Goal: Information Seeking & Learning: Learn about a topic

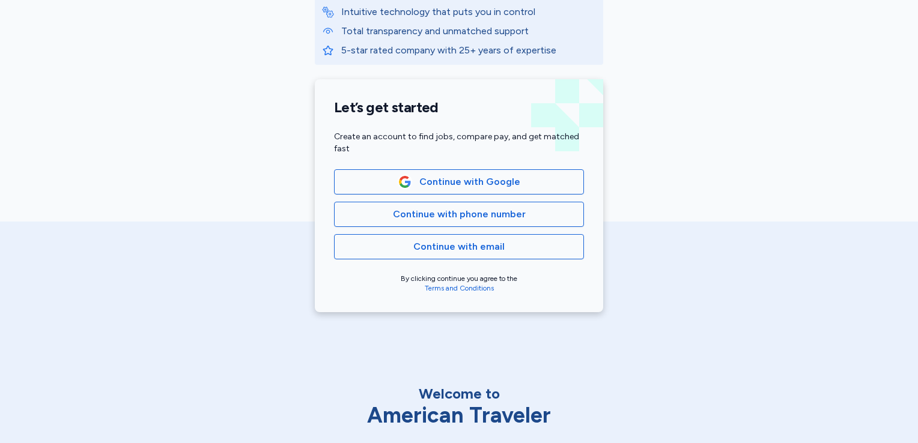
scroll to position [214, 0]
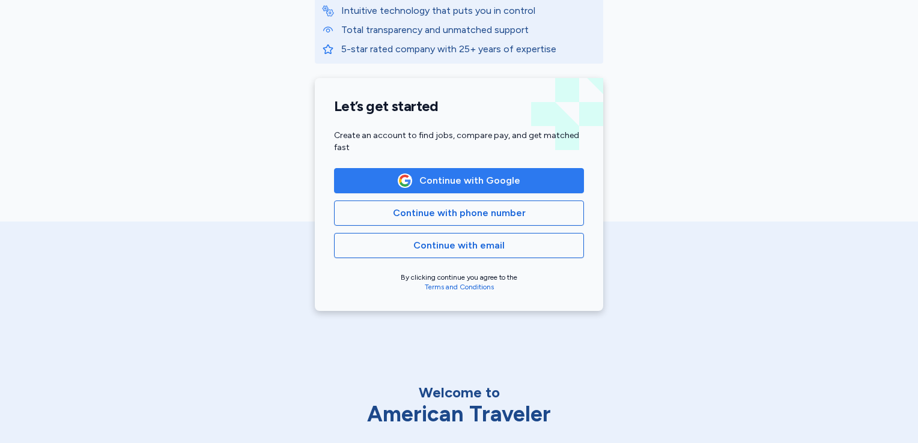
click at [466, 180] on span "Continue with Google" at bounding box center [469, 181] width 101 height 14
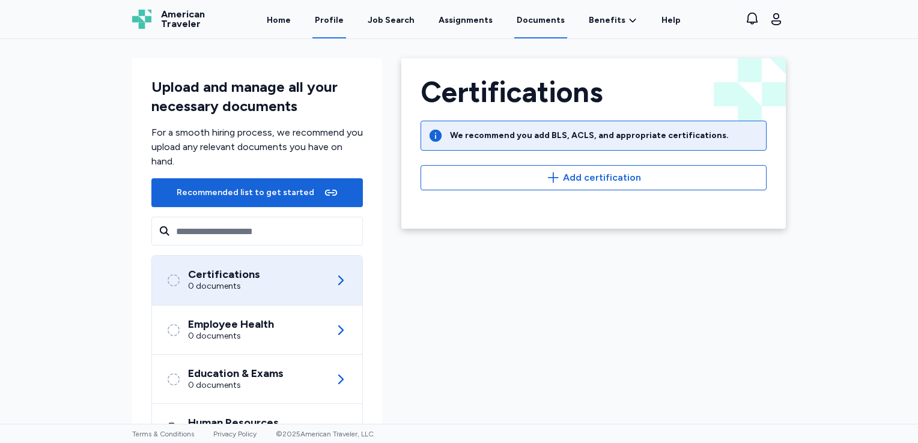
click at [344, 29] on link "Profile" at bounding box center [329, 19] width 34 height 37
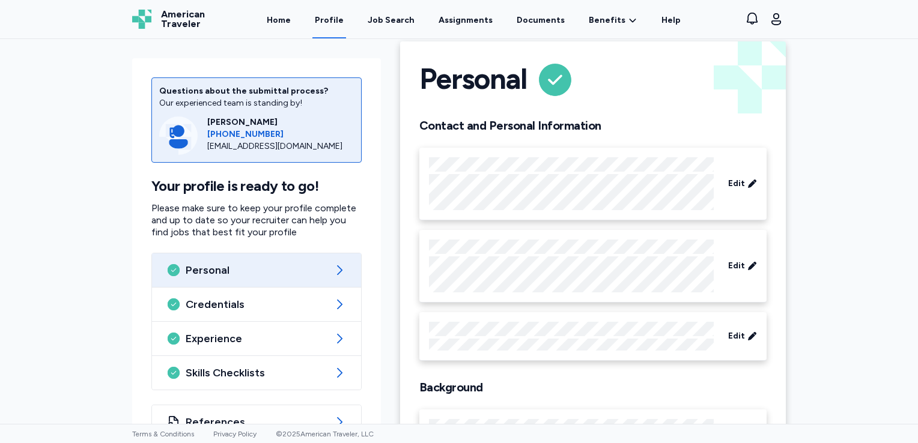
scroll to position [4, 0]
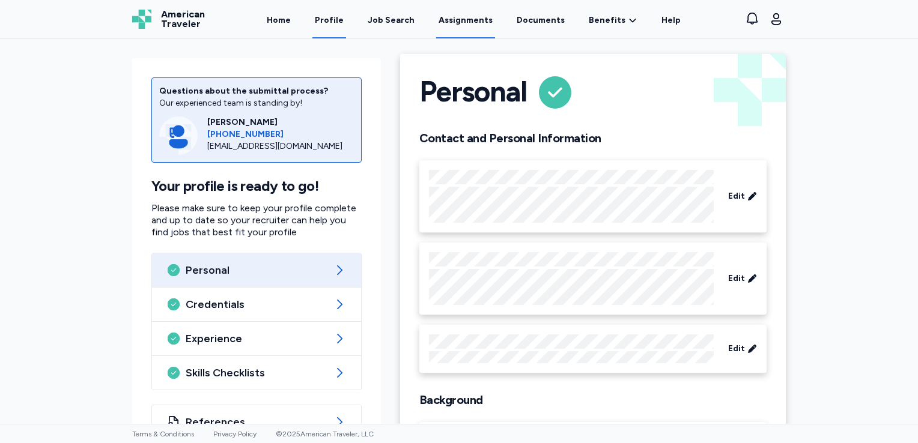
click at [463, 25] on link "Assignments" at bounding box center [465, 19] width 59 height 37
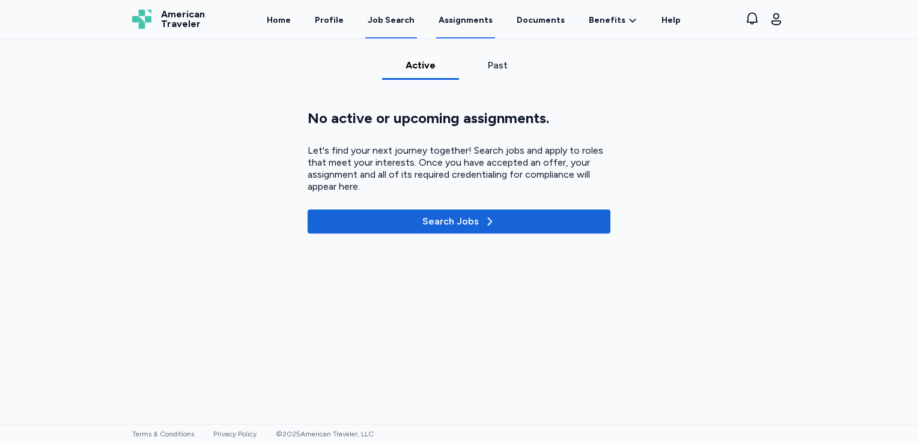
click at [404, 24] on div "Job Search" at bounding box center [391, 20] width 47 height 12
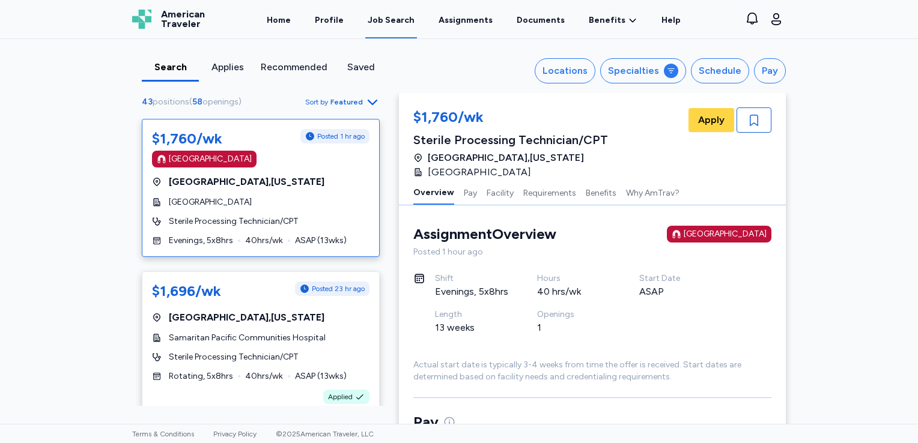
click at [640, 261] on div "Assignment Overview Overview [GEOGRAPHIC_DATA] Posted 1 hour ago Shift Evenings…" at bounding box center [592, 304] width 358 height 159
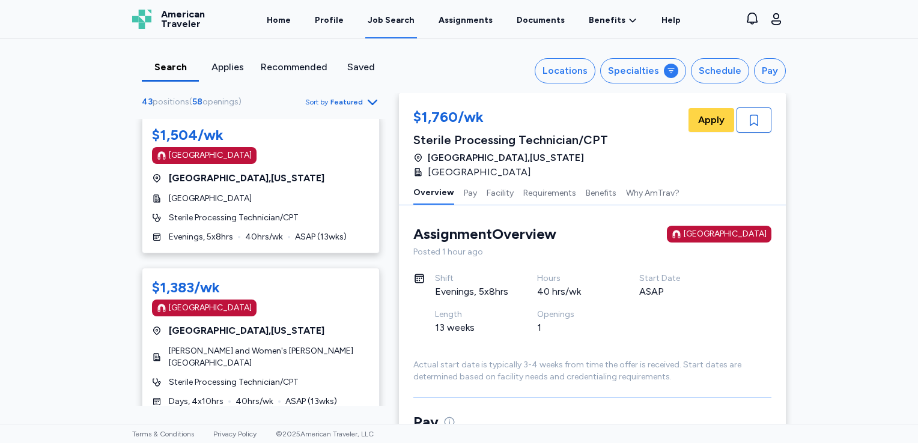
scroll to position [470, 0]
click at [293, 19] on link "Home" at bounding box center [278, 19] width 29 height 37
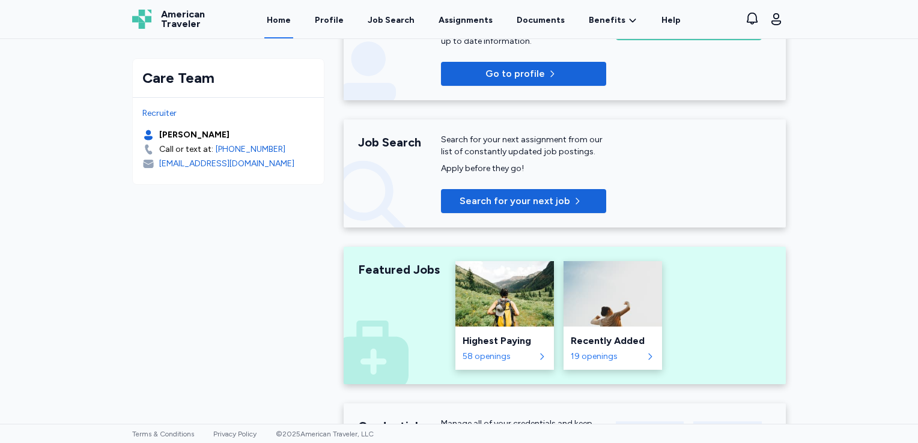
scroll to position [264, 0]
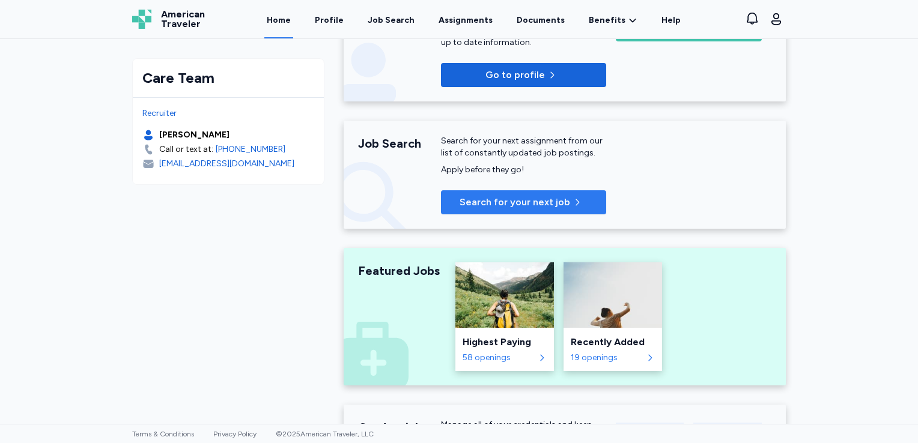
click at [481, 201] on span "Search for your next job" at bounding box center [514, 202] width 110 height 14
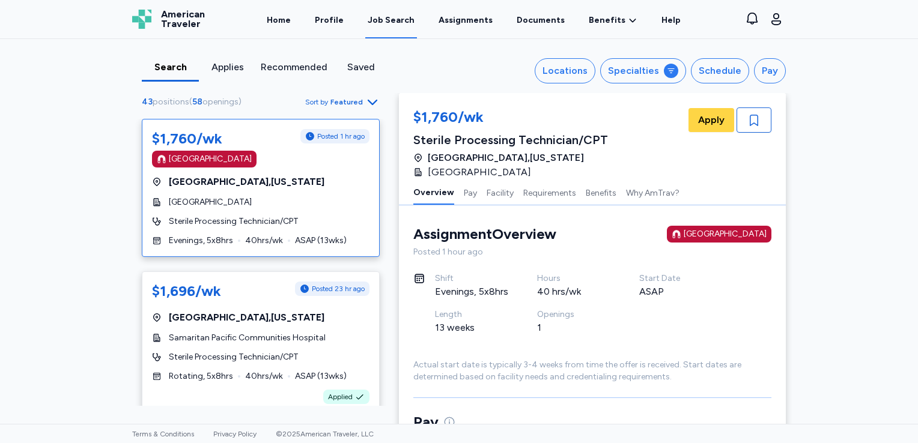
click at [288, 70] on div "Recommended" at bounding box center [294, 67] width 67 height 14
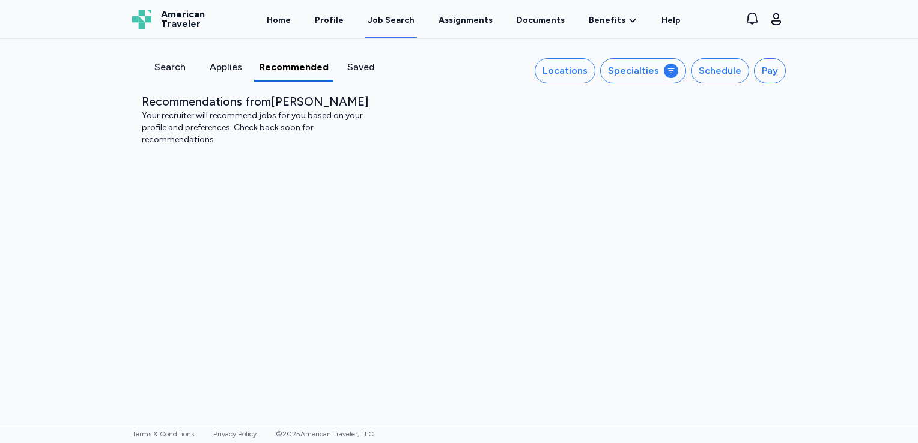
click at [233, 64] on div "Applies" at bounding box center [225, 67] width 46 height 14
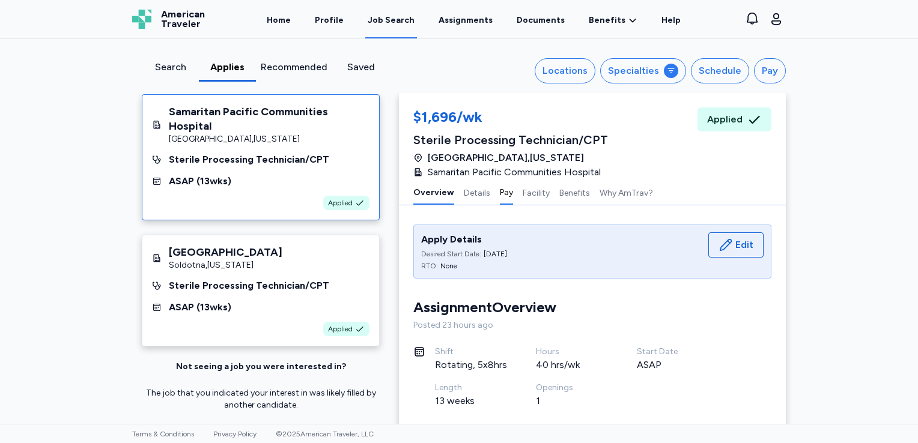
click at [500, 193] on button "Pay" at bounding box center [506, 192] width 13 height 25
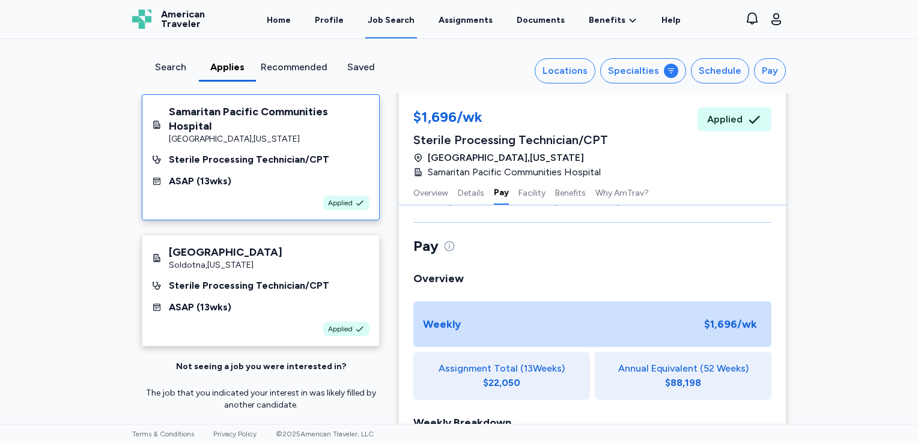
scroll to position [608, 0]
click at [531, 192] on button "Facility" at bounding box center [531, 192] width 27 height 25
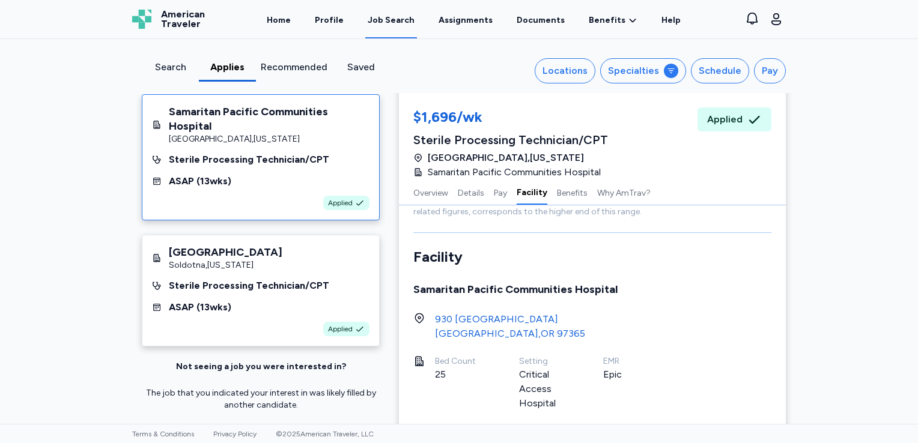
scroll to position [1023, 0]
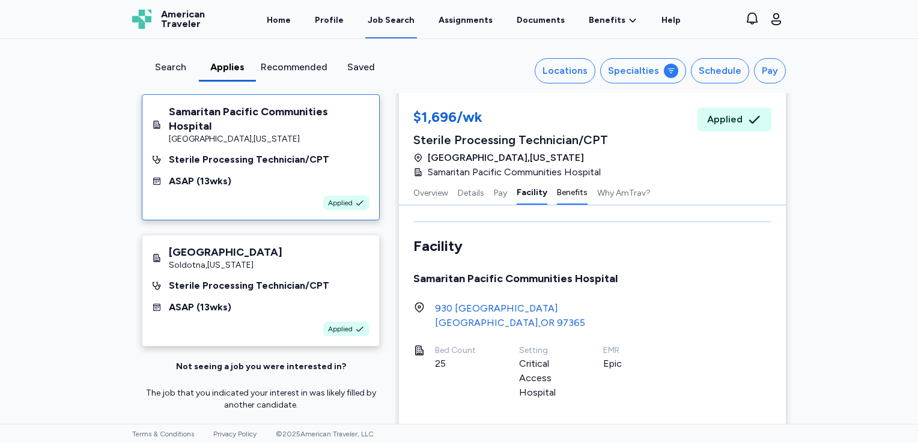
click at [559, 194] on button "Benefits" at bounding box center [572, 192] width 31 height 25
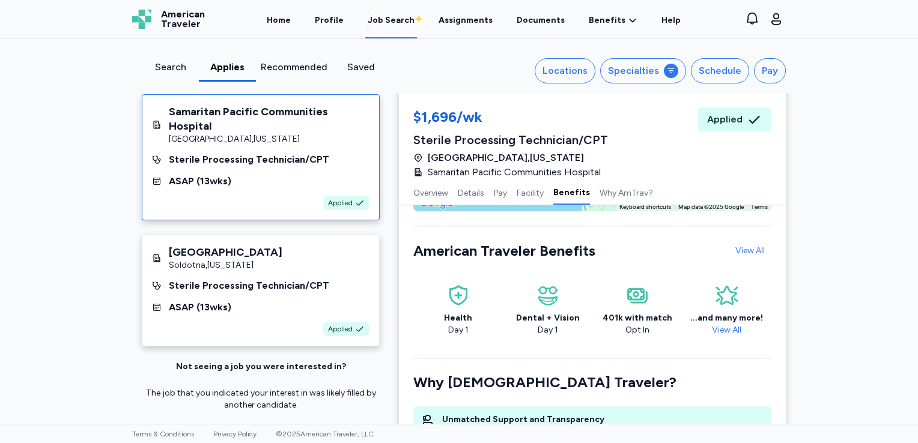
scroll to position [1456, 0]
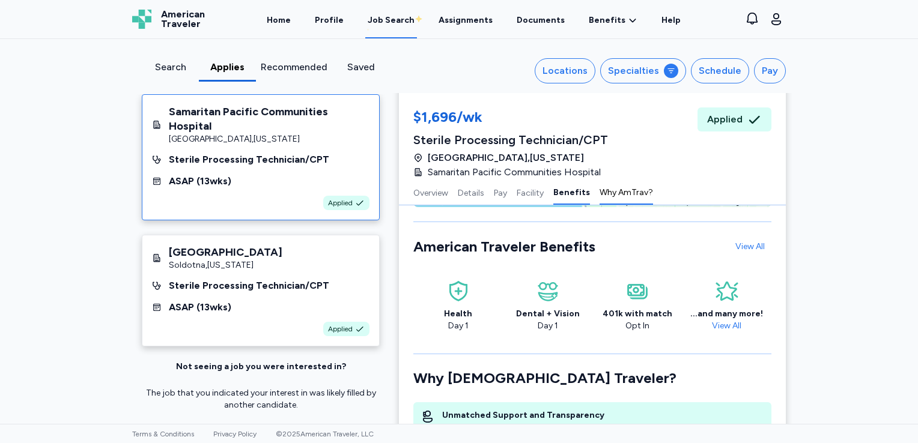
click at [599, 194] on button "Why AmTrav?" at bounding box center [625, 192] width 53 height 25
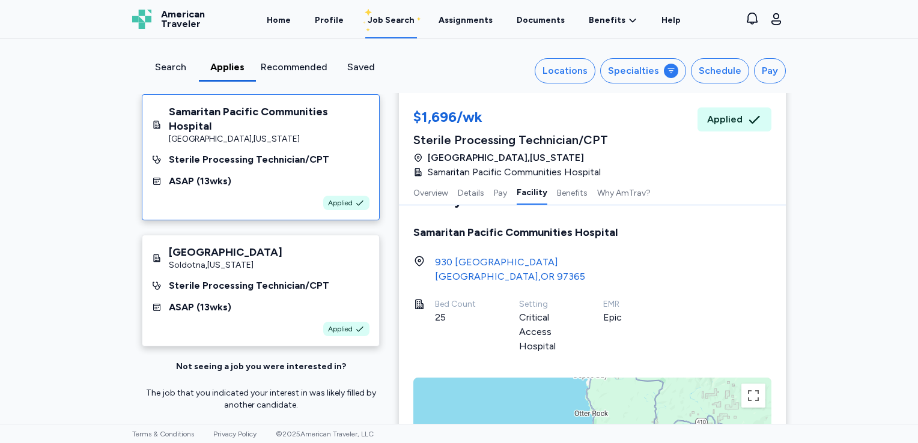
scroll to position [1069, 0]
click at [293, 20] on link "Home" at bounding box center [278, 19] width 29 height 37
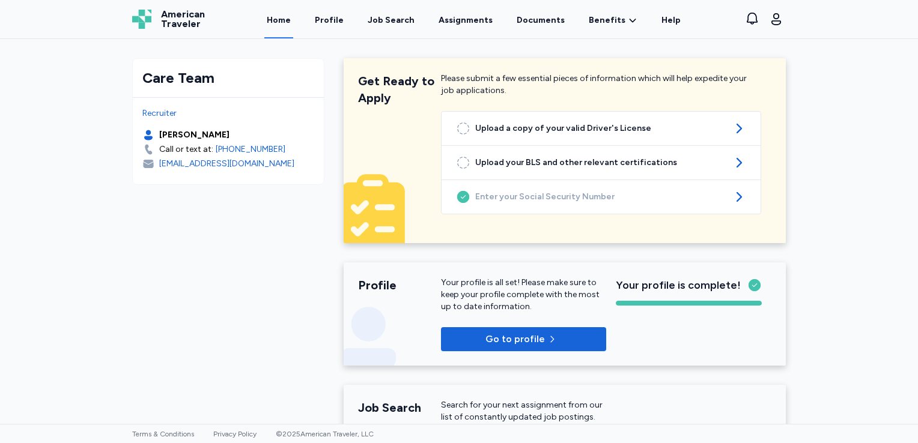
click at [226, 166] on div "[EMAIL_ADDRESS][DOMAIN_NAME]" at bounding box center [226, 164] width 135 height 12
